Goal: Information Seeking & Learning: Learn about a topic

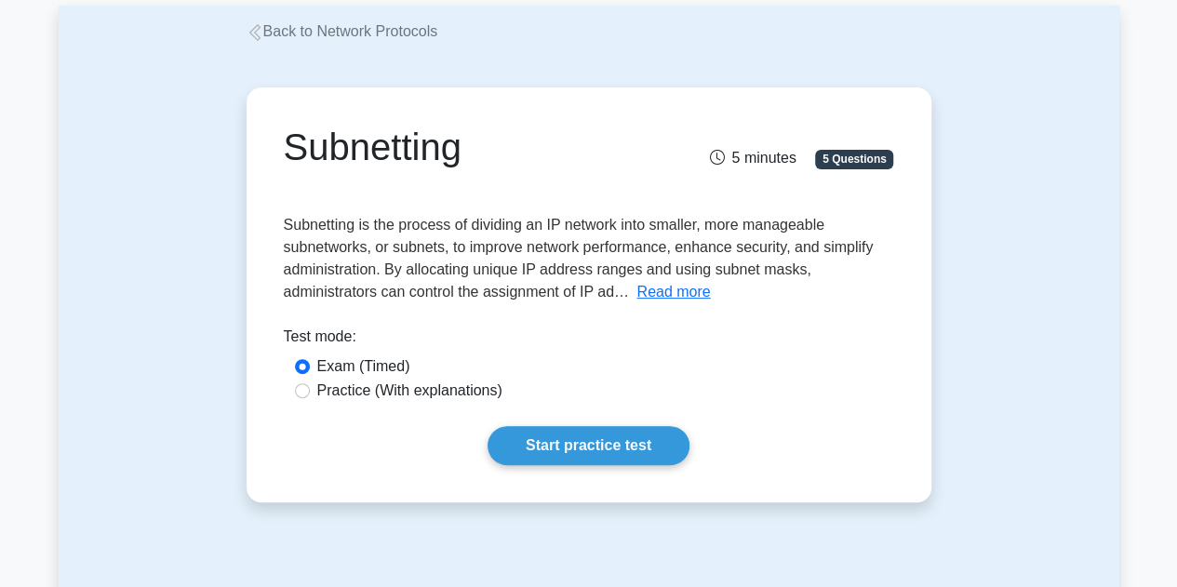
scroll to position [104, 0]
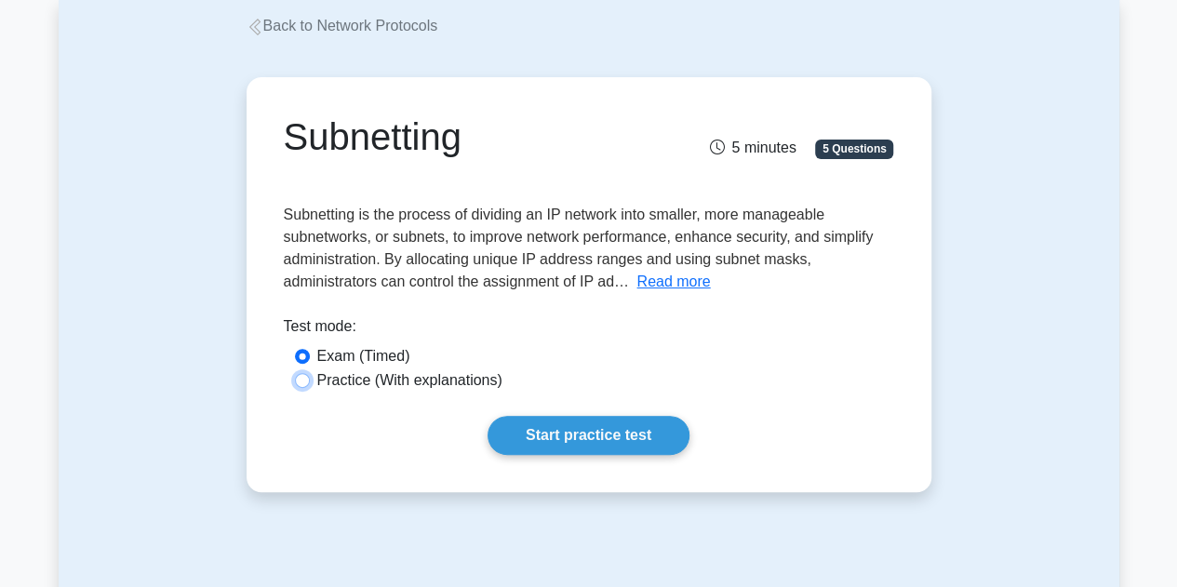
click at [307, 383] on input "Practice (With explanations)" at bounding box center [302, 380] width 15 height 15
radio input "true"
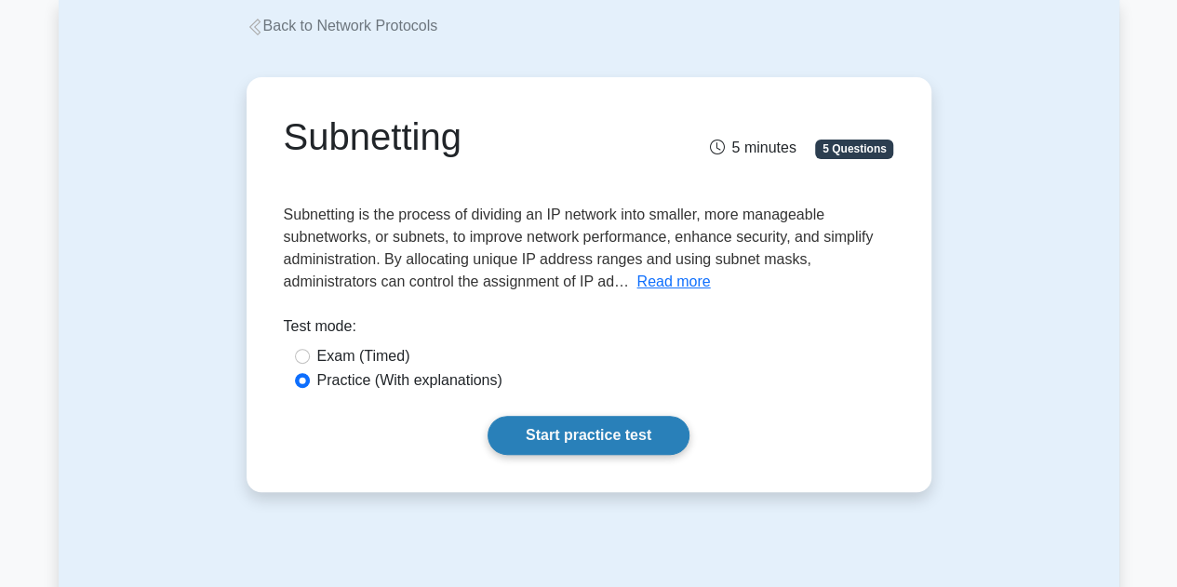
click at [573, 440] on link "Start practice test" at bounding box center [589, 435] width 202 height 39
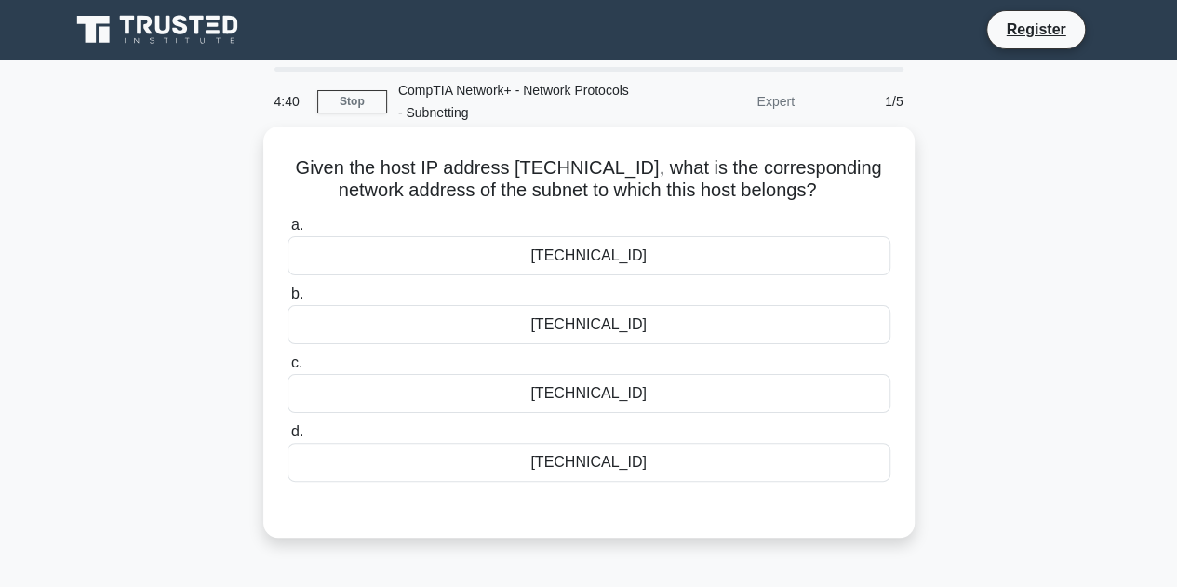
click at [564, 462] on div "172.18.48.0" at bounding box center [589, 462] width 603 height 39
click at [288, 438] on input "d. 172.18.48.0" at bounding box center [288, 432] width 0 height 12
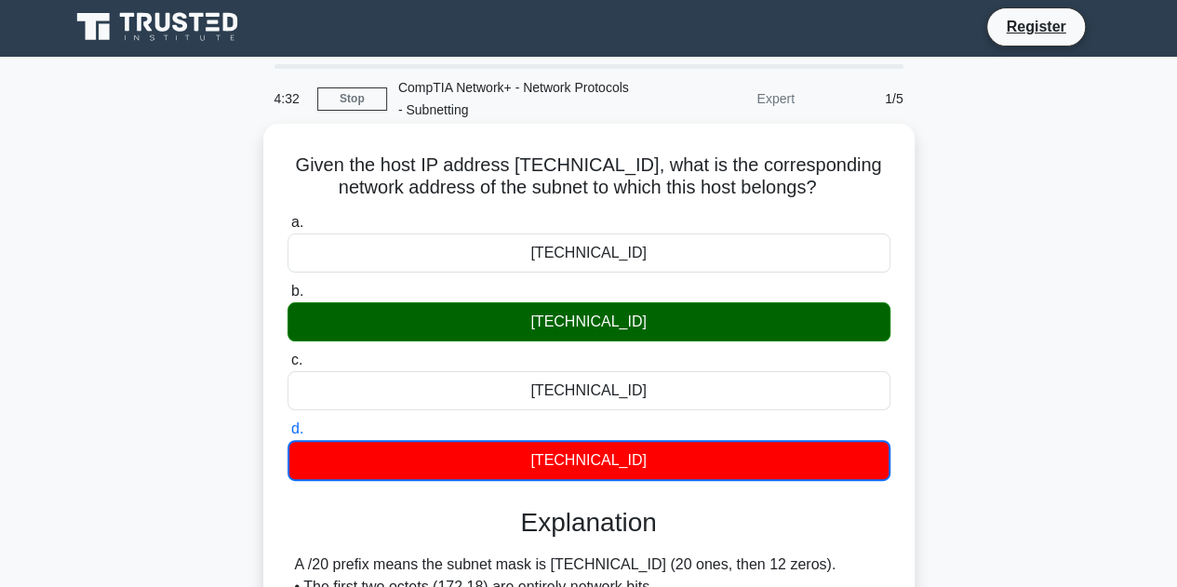
scroll to position [4, 0]
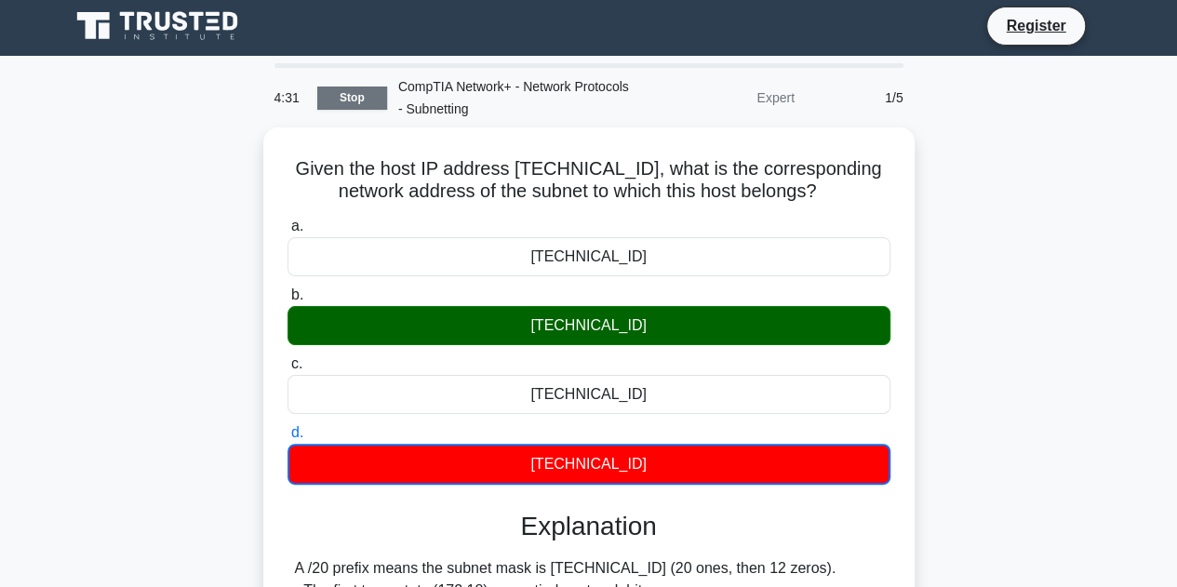
click at [359, 98] on link "Stop" at bounding box center [352, 98] width 70 height 23
